Goal: Navigation & Orientation: Find specific page/section

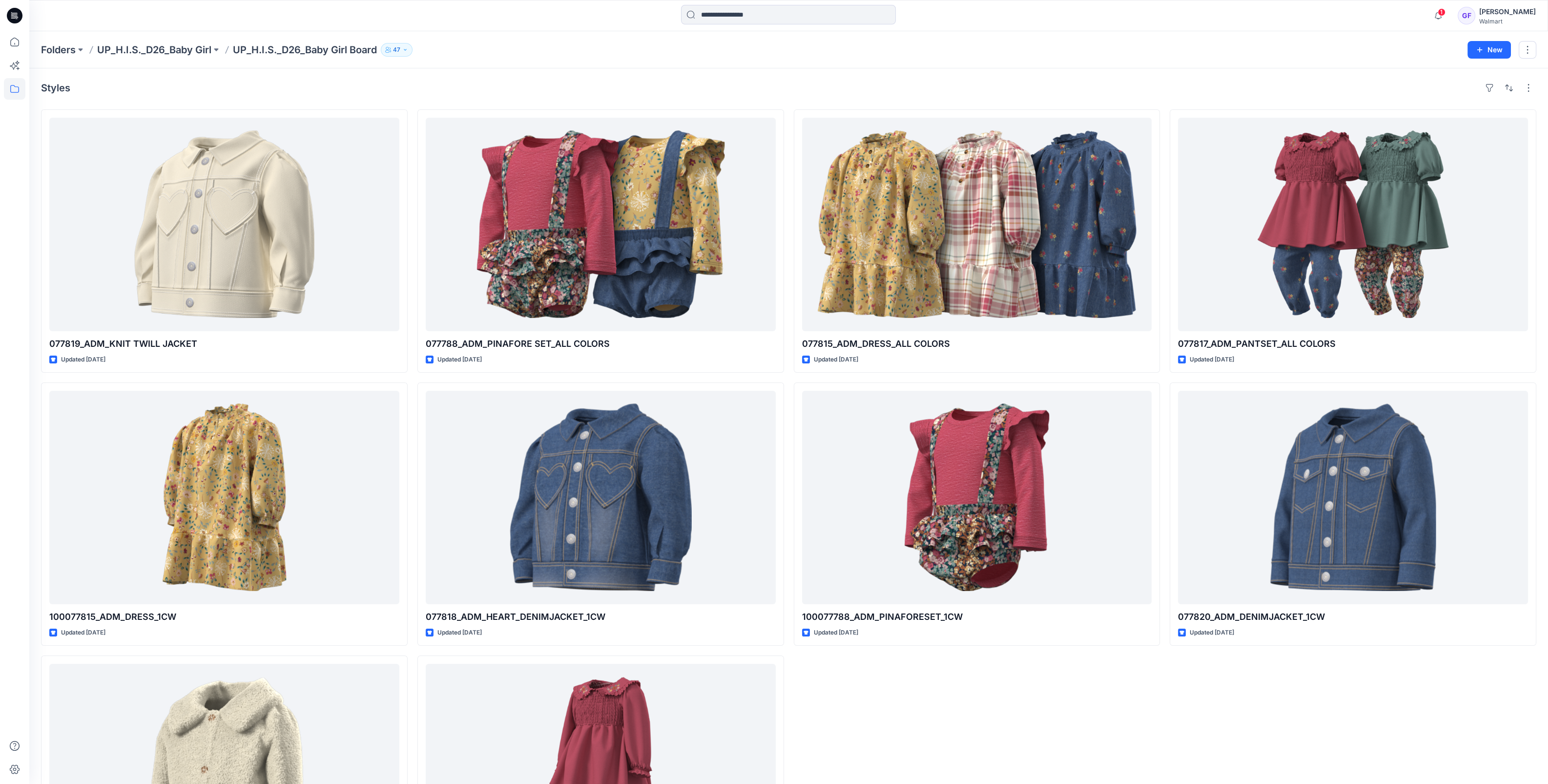
scroll to position [345, 0]
click at [68, 52] on p "Folders" at bounding box center [58, 50] width 35 height 14
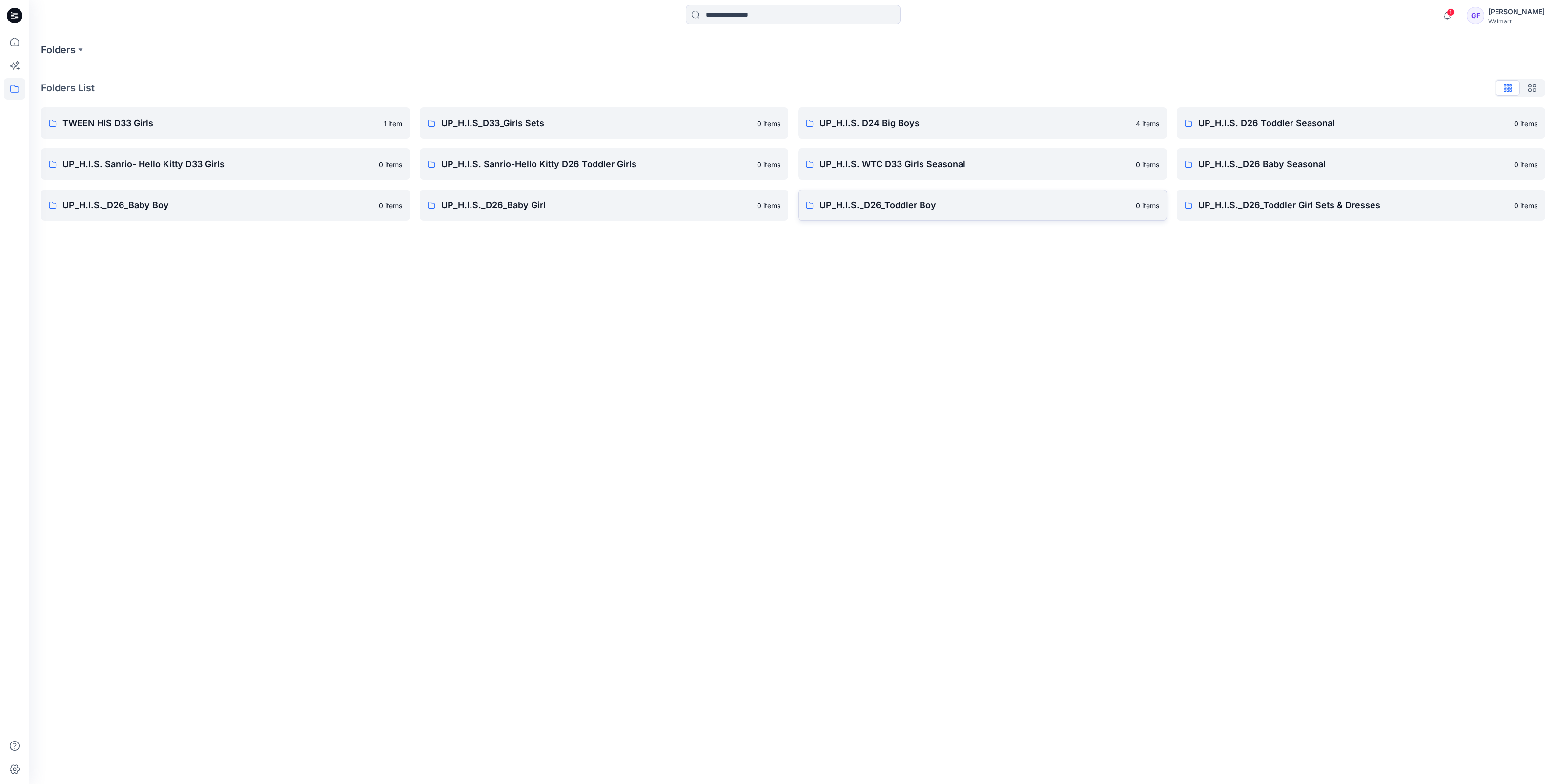
click at [945, 212] on link "UP_H.I.S._D26_Toddler Boy [DEMOGRAPHIC_DATA] items" at bounding box center [982, 204] width 369 height 31
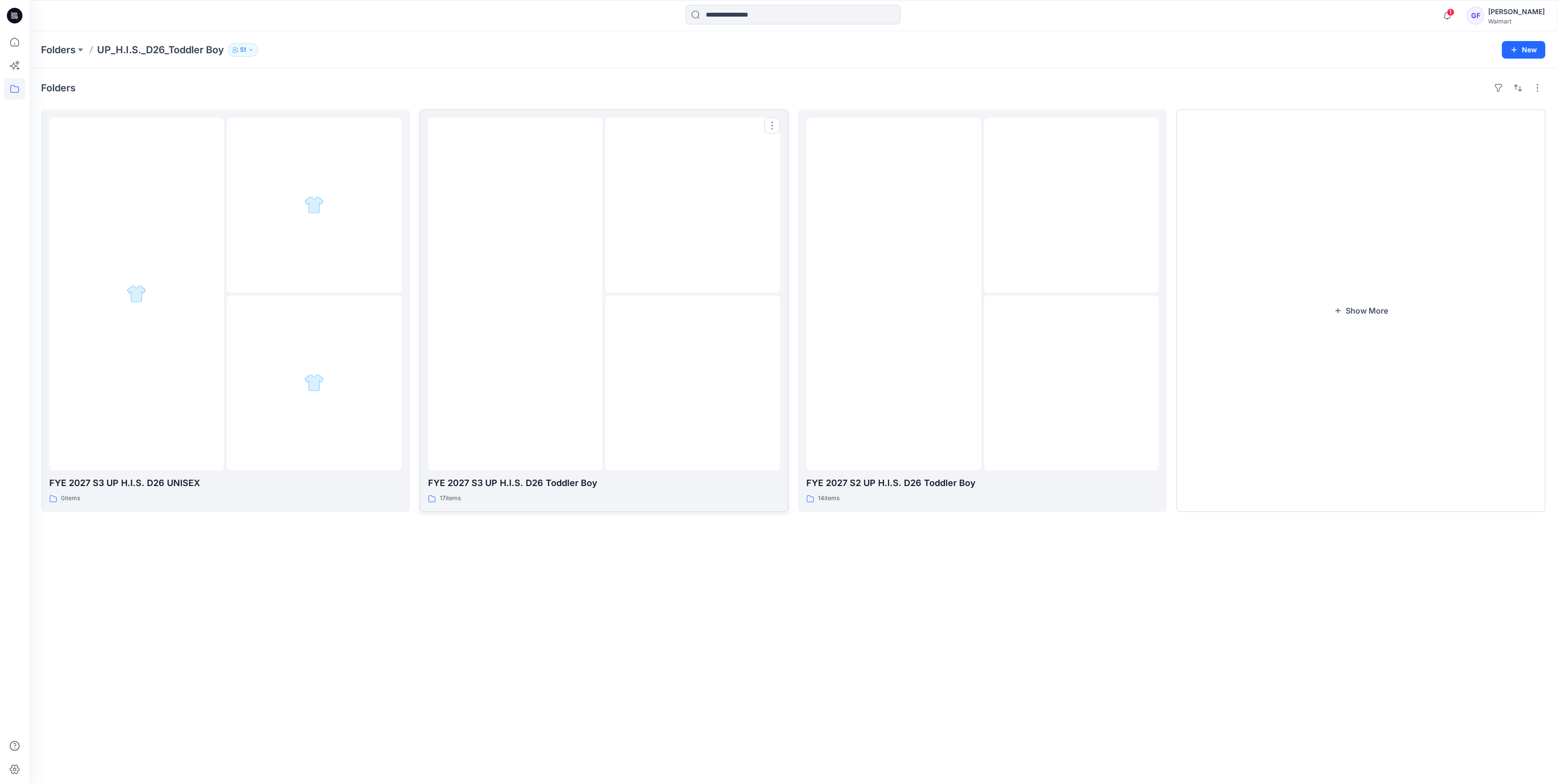
click at [693, 383] on img at bounding box center [693, 383] width 0 height 0
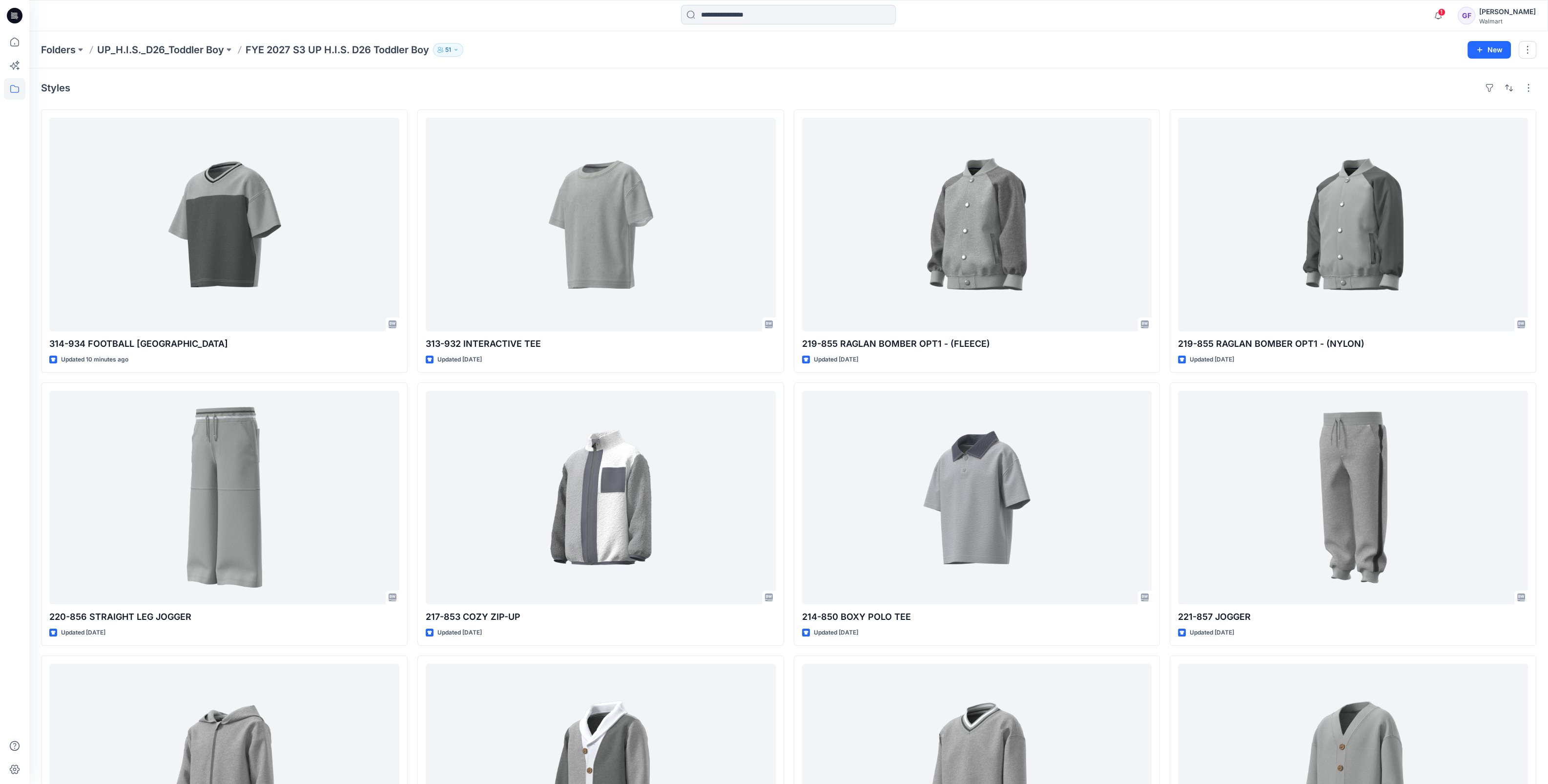
click at [1267, 50] on div "Folders UP_H.I.S._D26_Toddler Boy FYE 2027 S3 UP H.I.S. D26 Toddler Boy [DEMOGR…" at bounding box center [750, 50] width 1419 height 14
click at [1250, 65] on div "Folders UP_H.I.S._D26_Toddler Boy FYE 2027 S3 UP H.I.S. D26 Toddler Boy [DEMOGR…" at bounding box center [788, 49] width 1519 height 37
click at [497, 46] on div "Folders UP_H.I.S._D26_Toddler Boy FYE 2027 S3 UP H.I.S. D26 Toddler Boy [DEMOGR…" at bounding box center [750, 50] width 1419 height 14
click at [874, 50] on div "Folders UP_H.I.S._D26_Toddler Boy FYE 2027 S3 UP H.I.S. D26 Toddler Boy [DEMOGR…" at bounding box center [750, 50] width 1419 height 14
click at [394, 86] on div "Styles" at bounding box center [788, 88] width 1495 height 16
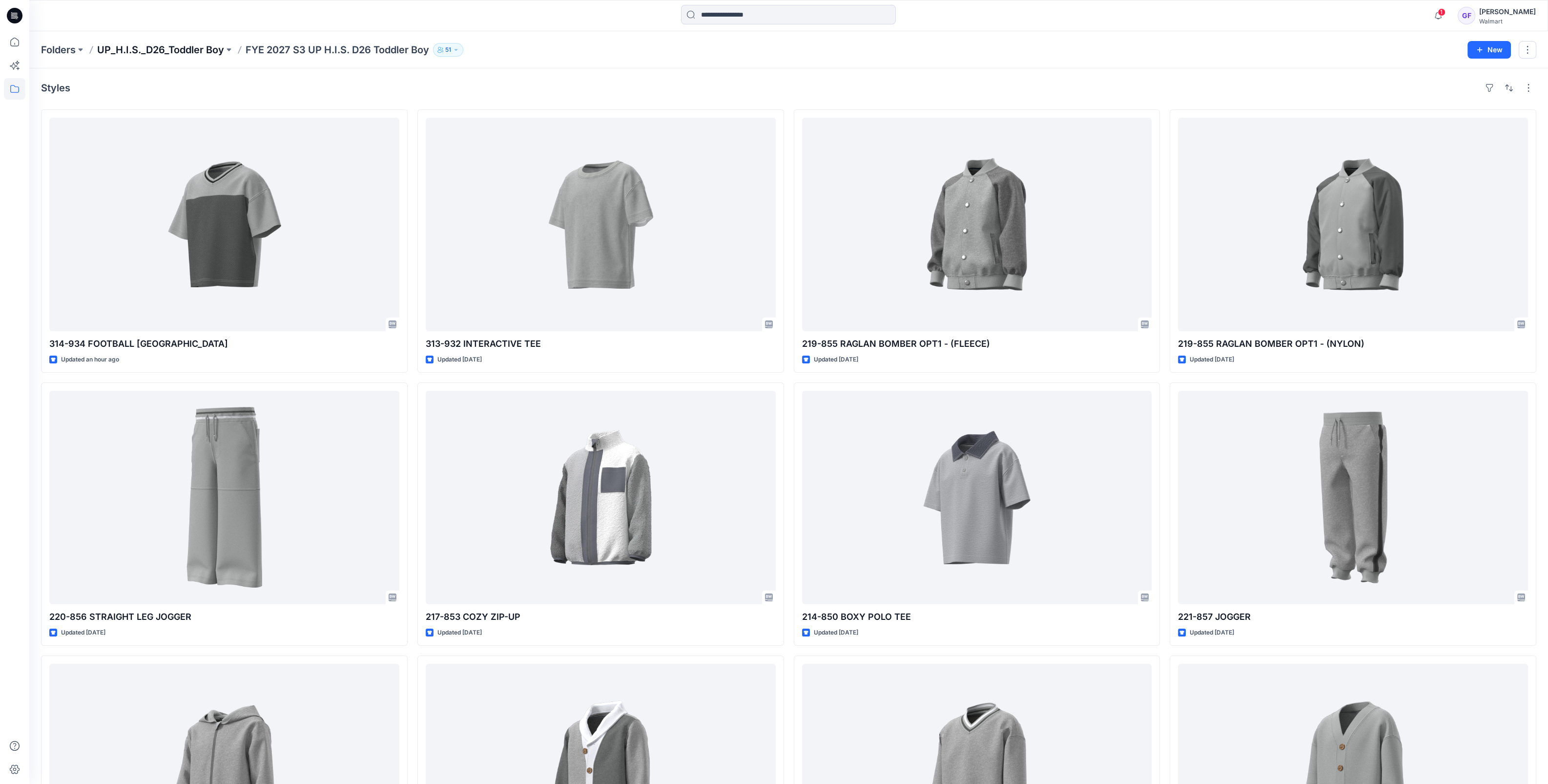
click at [161, 49] on p "UP_H.I.S._D26_Toddler Boy" at bounding box center [160, 50] width 127 height 14
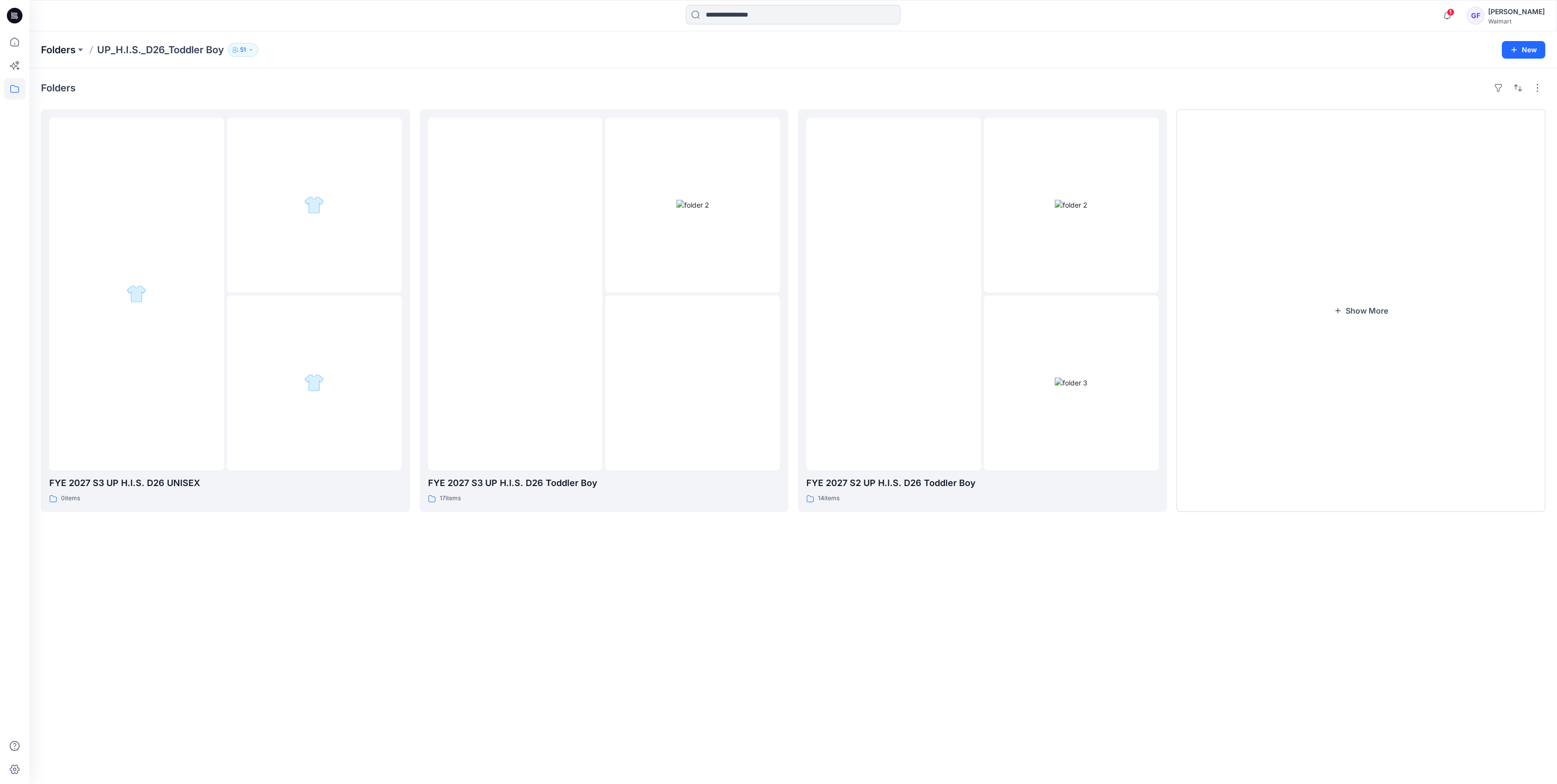
click at [64, 49] on p "Folders" at bounding box center [58, 50] width 35 height 14
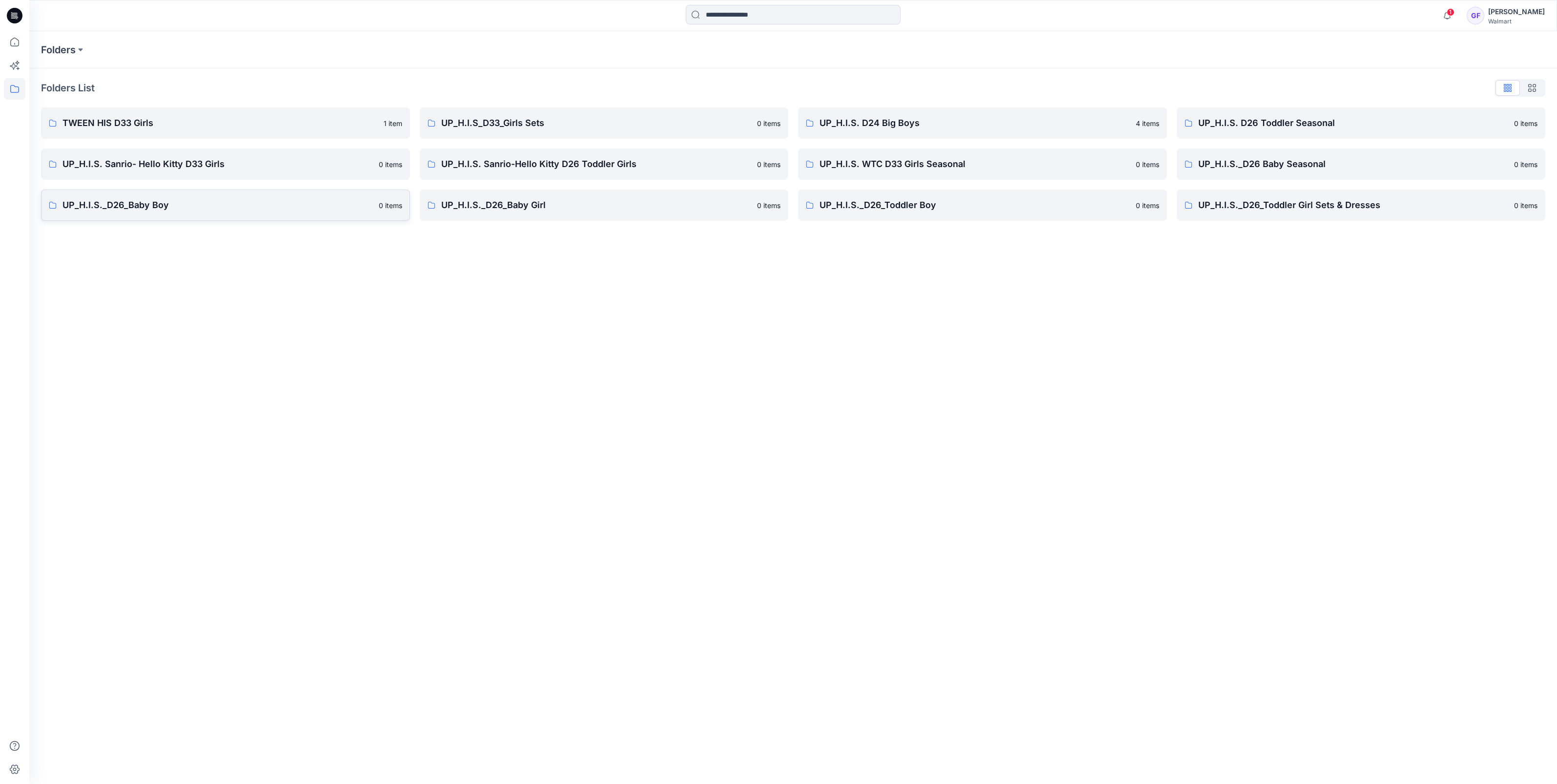
click at [109, 207] on p "UP_H.I.S._D26_Baby Boy" at bounding box center [217, 205] width 311 height 14
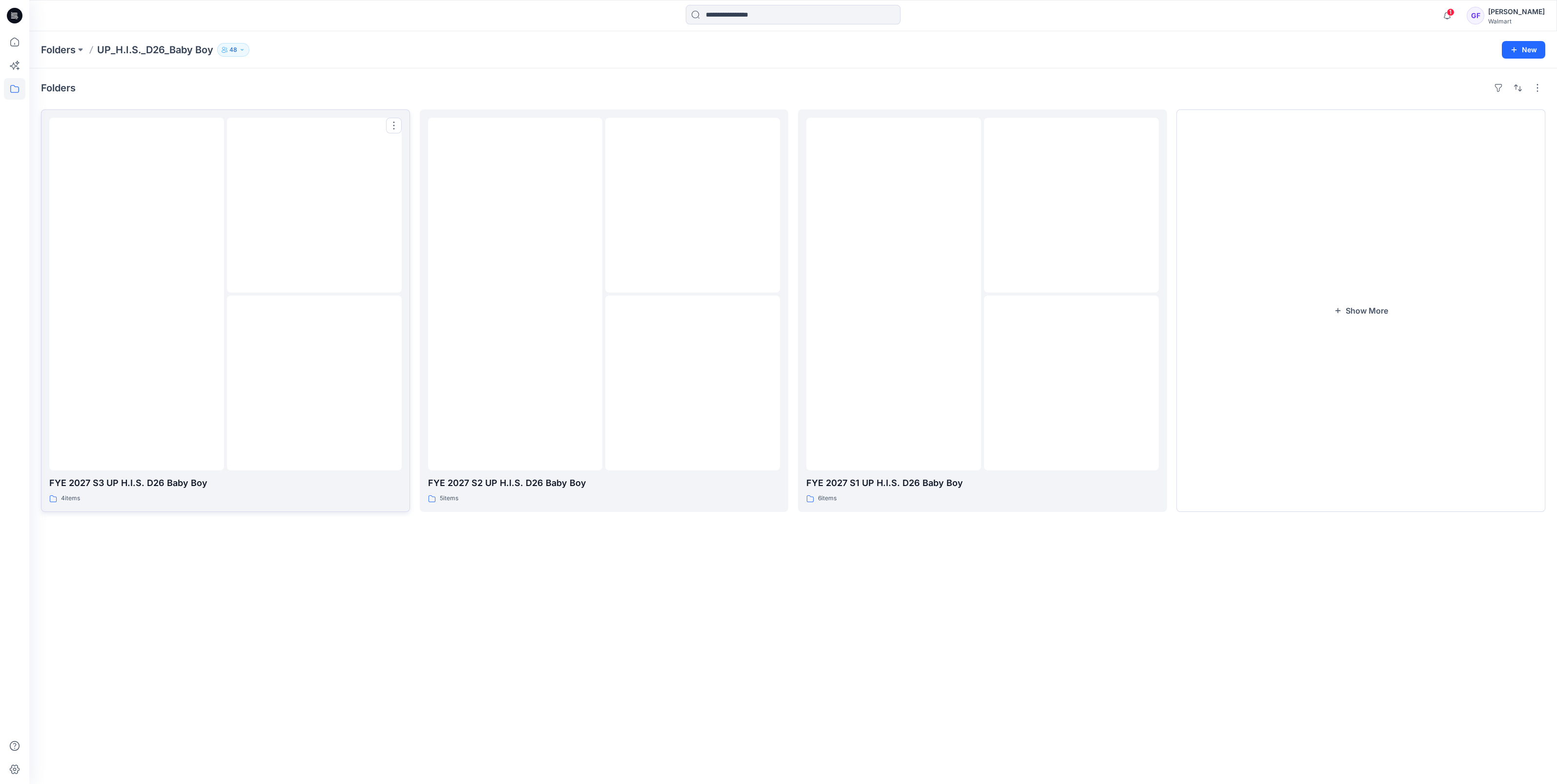
click at [314, 383] on img at bounding box center [314, 383] width 0 height 0
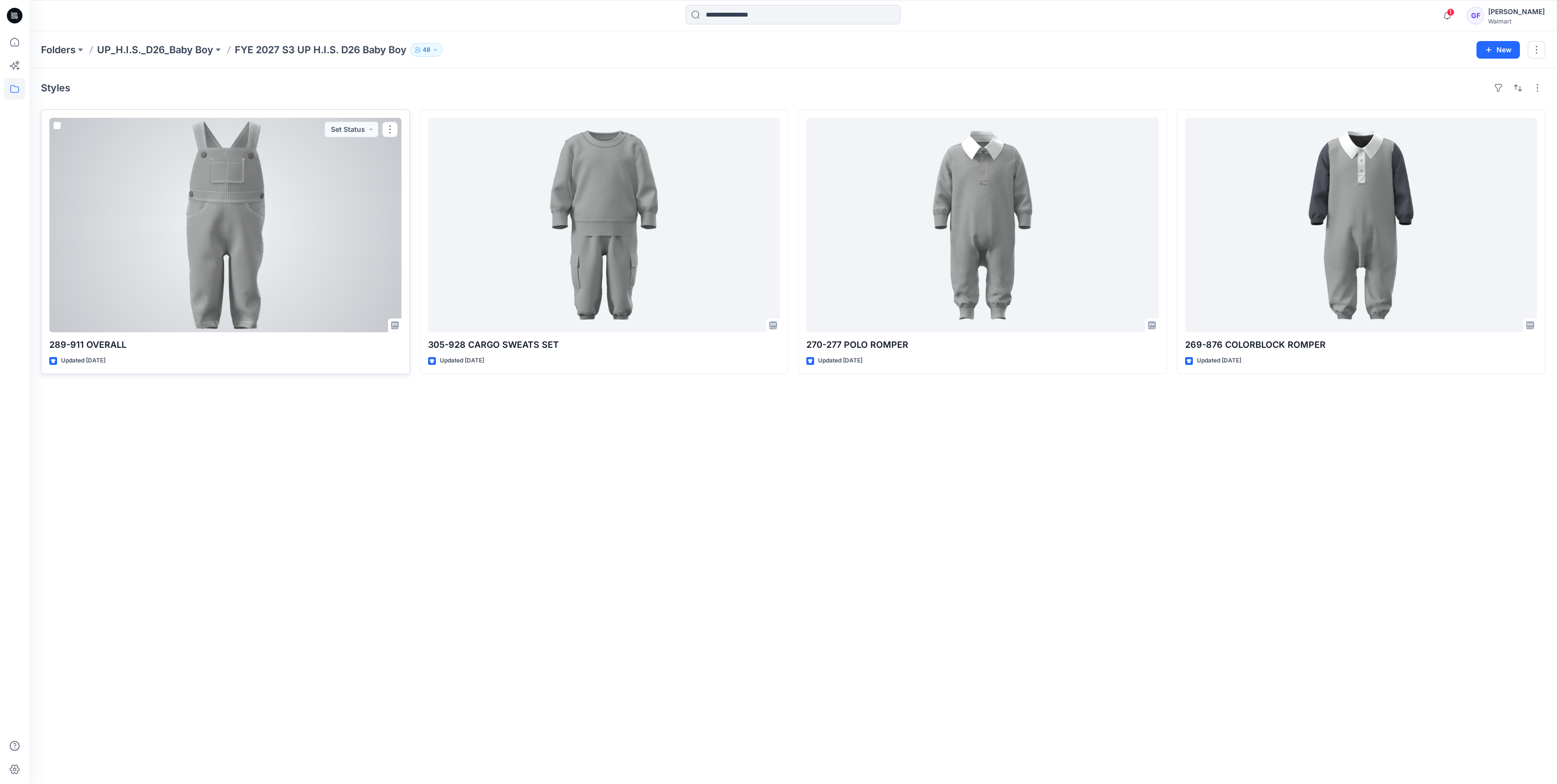
click at [250, 268] on div at bounding box center [225, 225] width 353 height 214
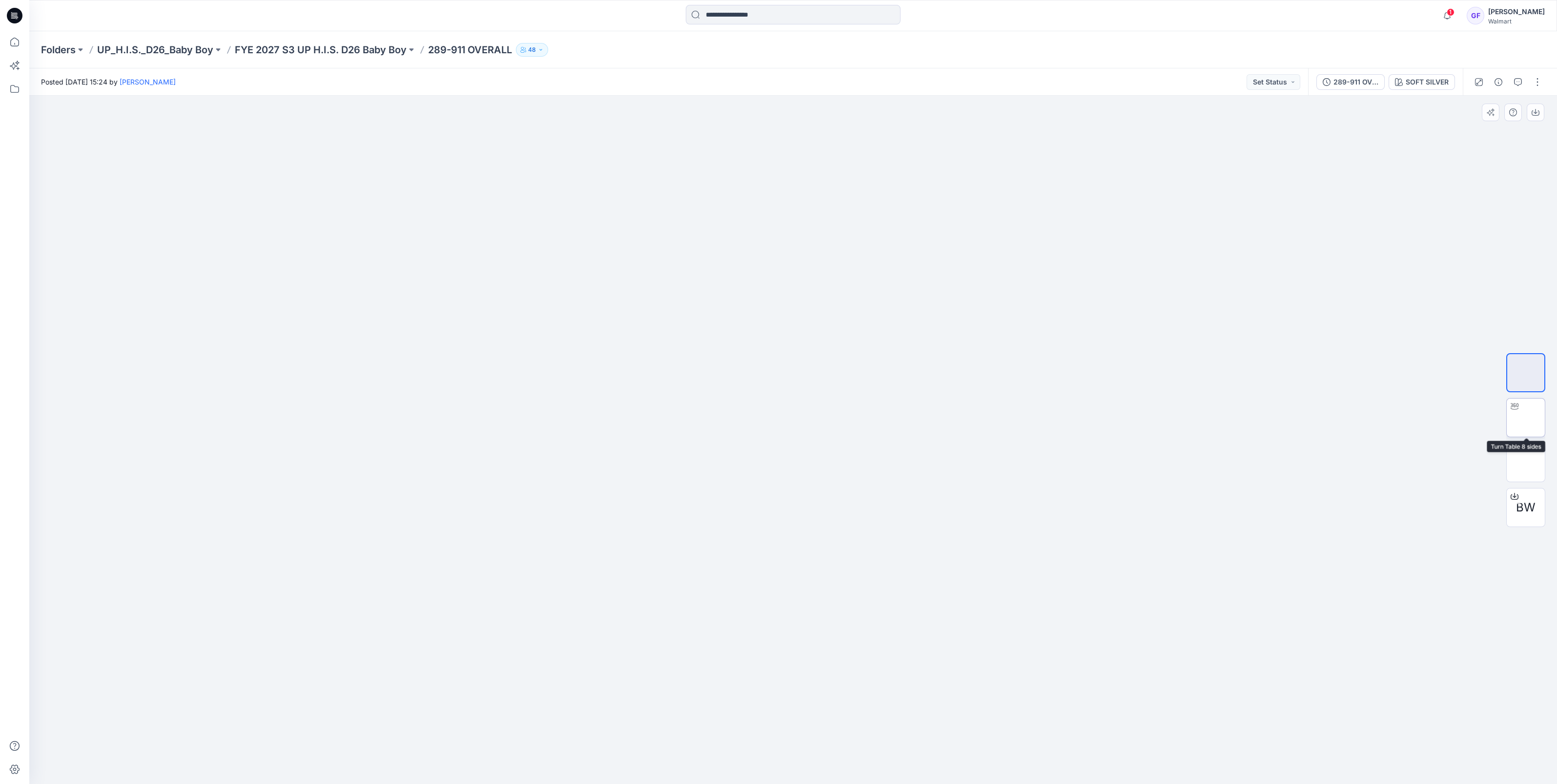
click at [1526, 417] on img at bounding box center [1526, 417] width 0 height 0
drag, startPoint x: 891, startPoint y: 746, endPoint x: 876, endPoint y: 742, distance: 15.0
click at [876, 742] on icon at bounding box center [794, 754] width 295 height 37
click at [163, 48] on p "UP_H.I.S._D26_Baby Boy" at bounding box center [155, 50] width 116 height 14
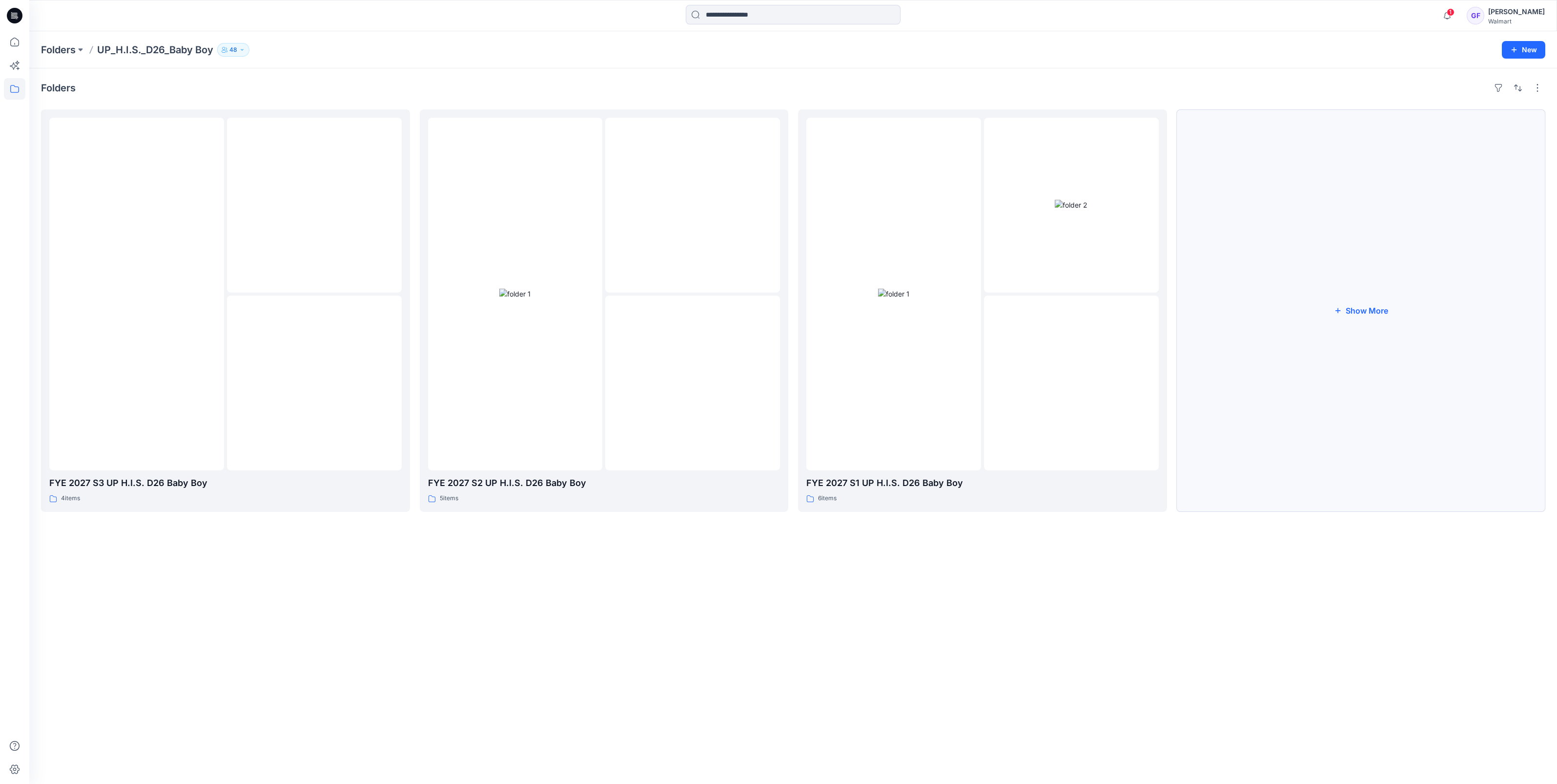
click at [1368, 305] on button "Show More" at bounding box center [1361, 310] width 369 height 402
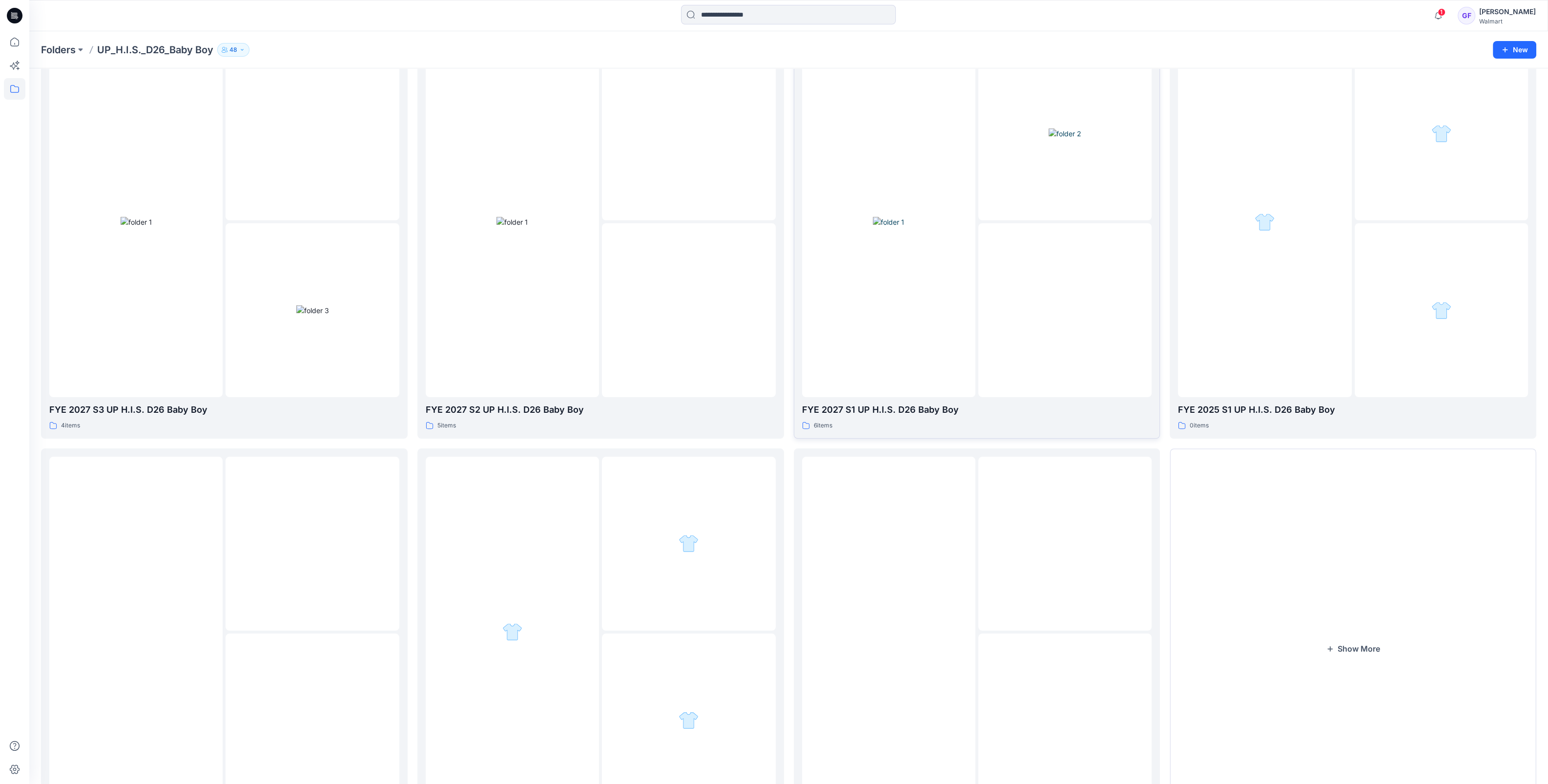
scroll to position [163, 0]
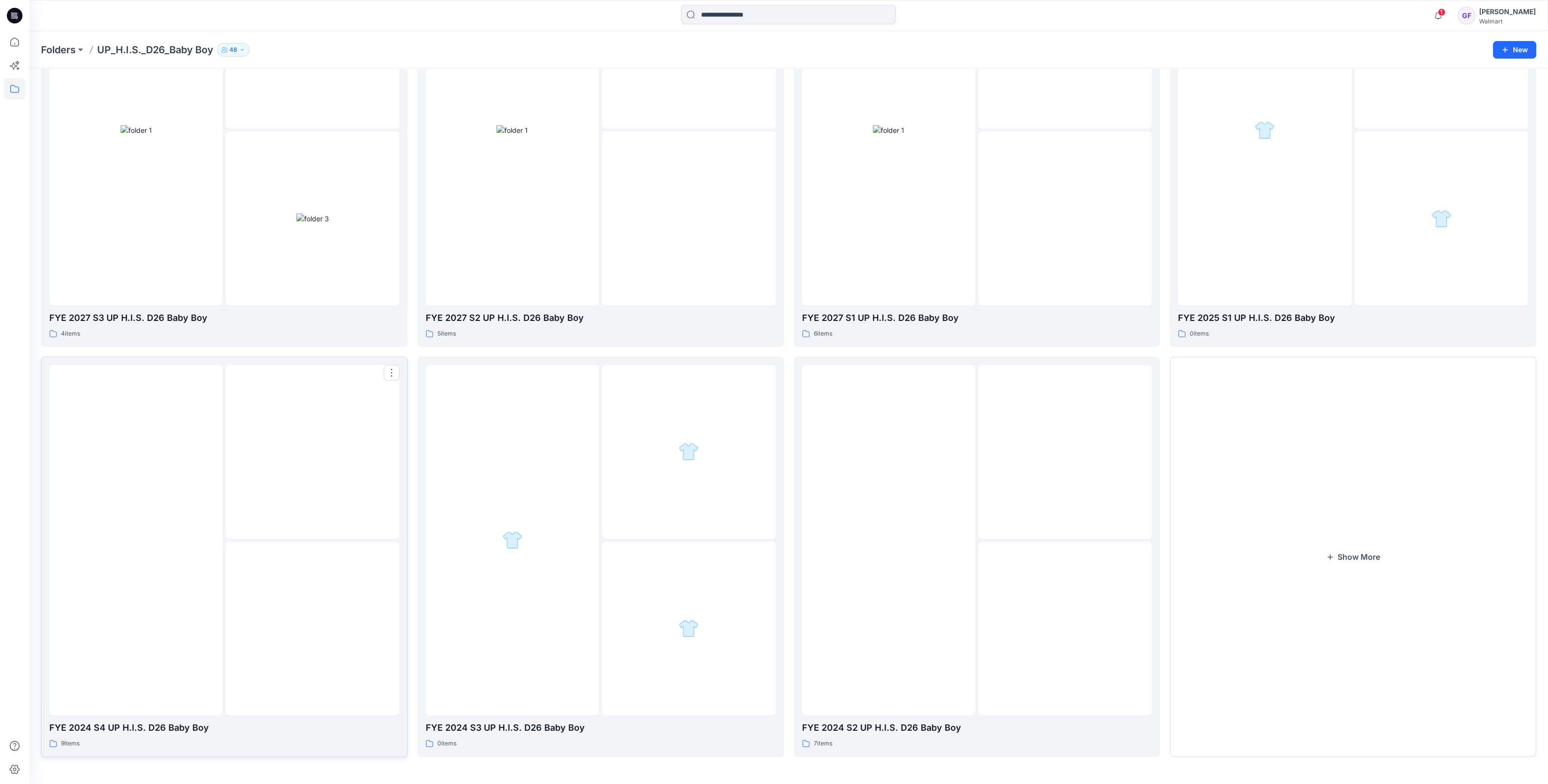
click at [312, 628] on img at bounding box center [312, 628] width 0 height 0
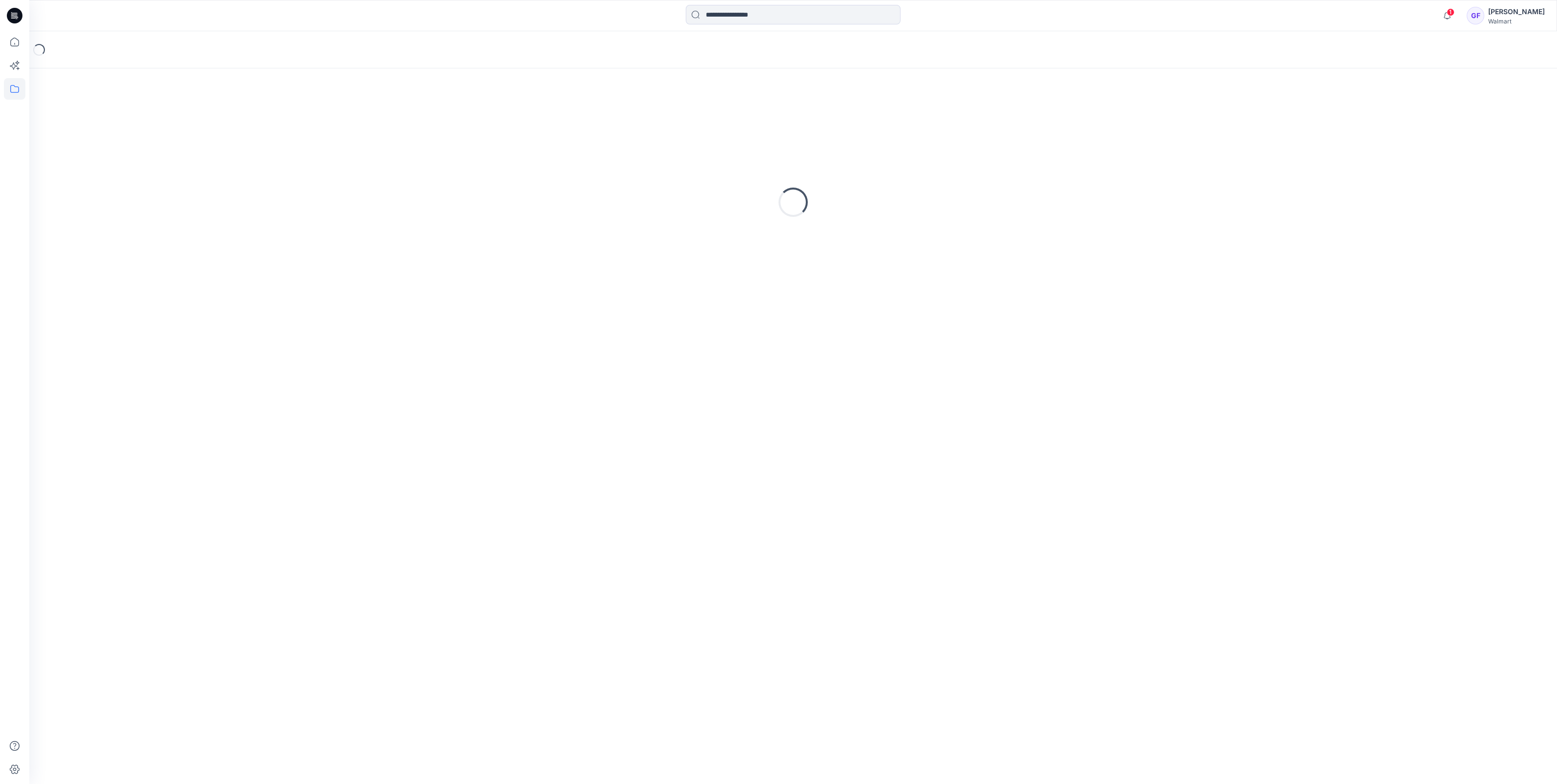
click at [319, 654] on div "Loading..." at bounding box center [793, 425] width 1528 height 715
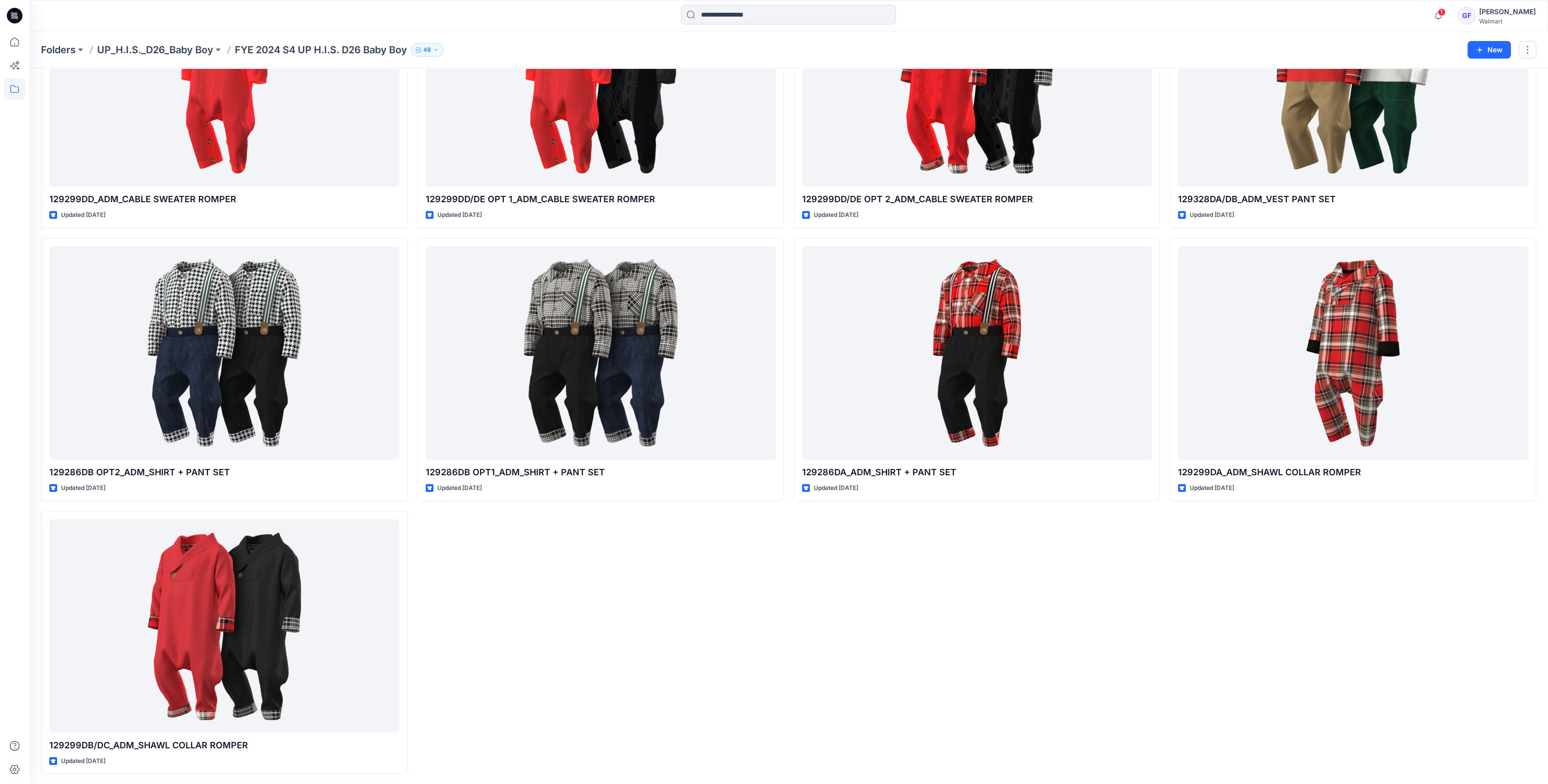
scroll to position [146, 0]
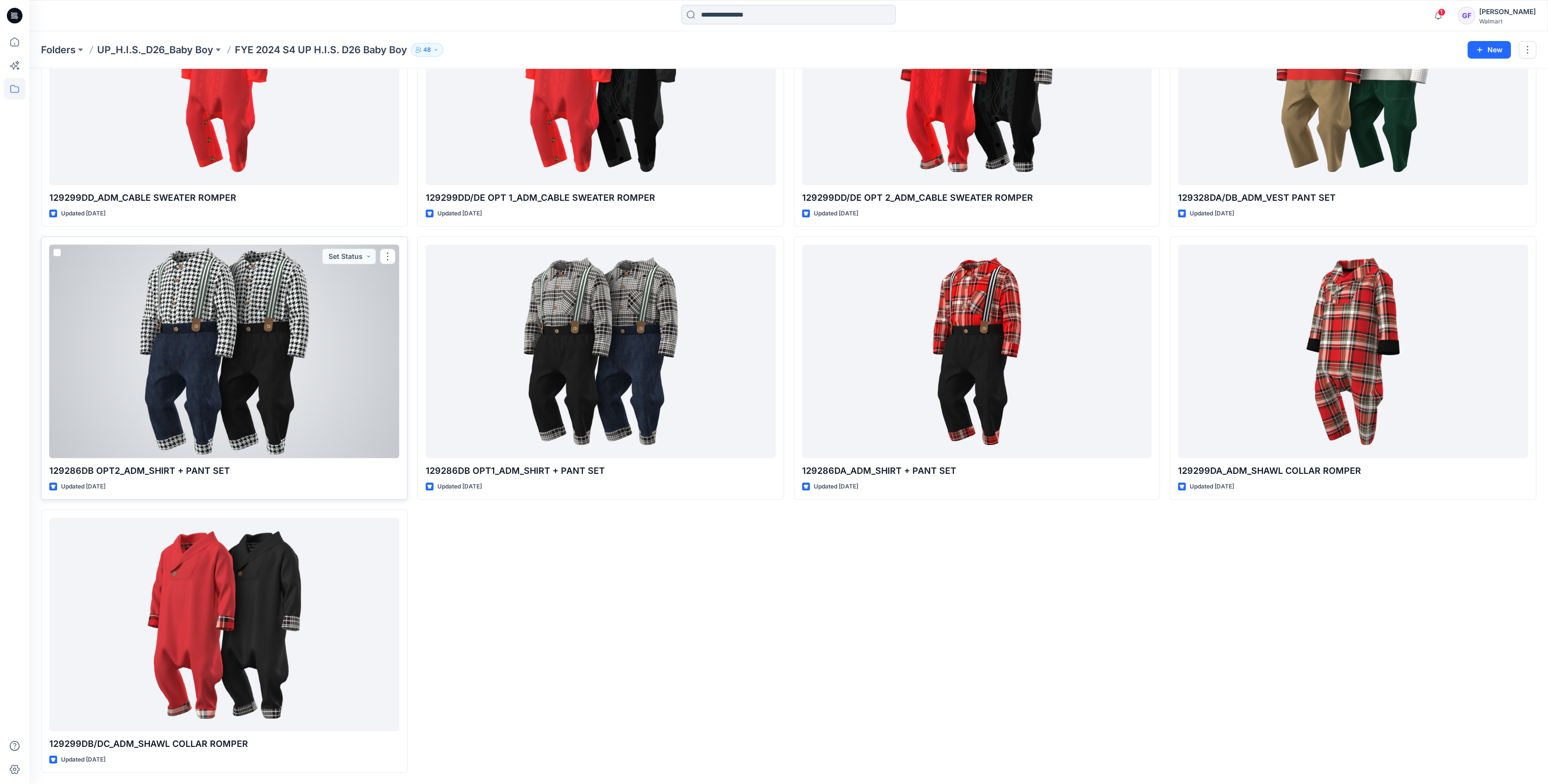
click at [197, 391] on div at bounding box center [224, 351] width 350 height 213
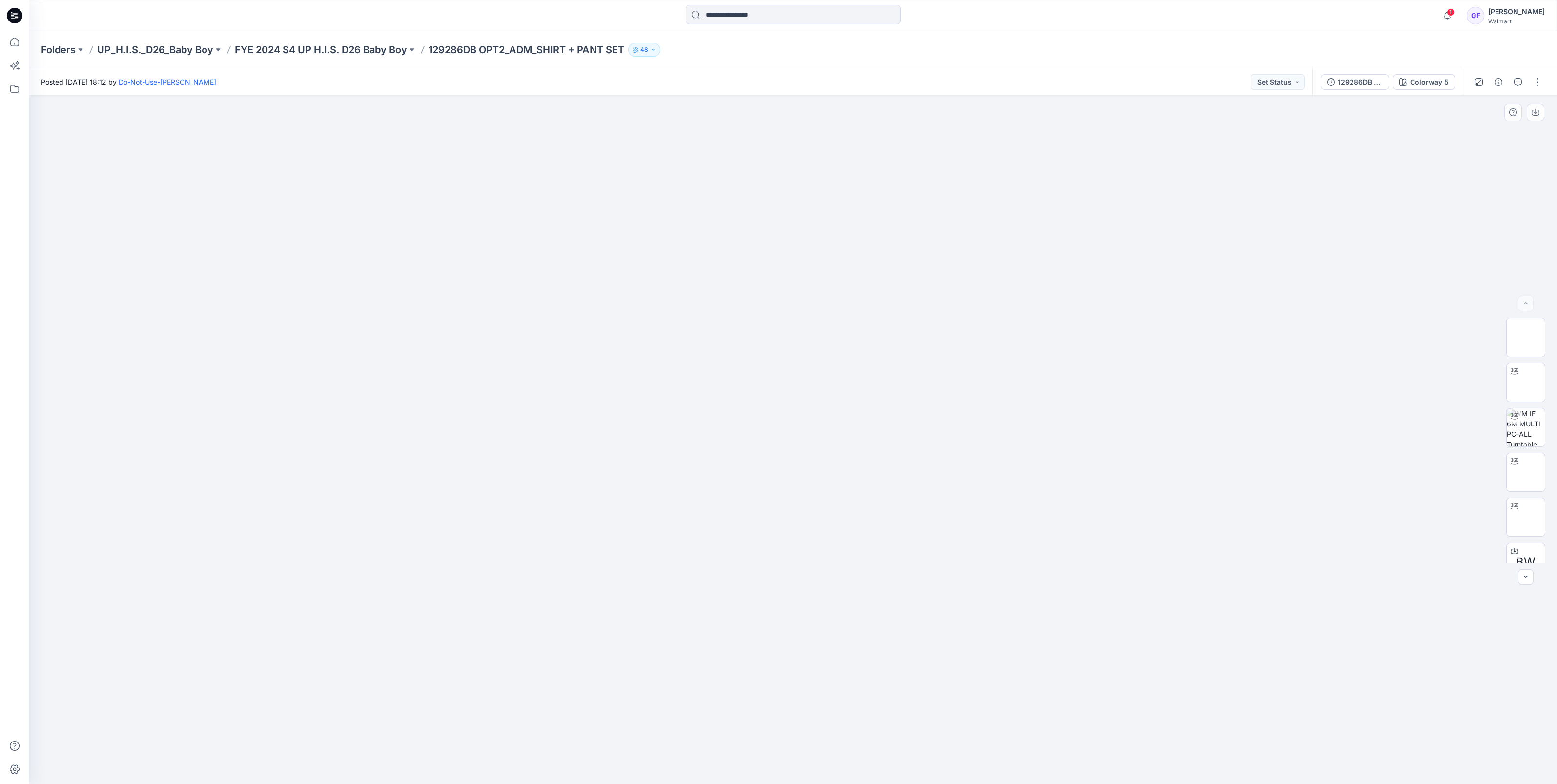
click at [172, 395] on div at bounding box center [793, 440] width 1528 height 688
